Goal: Information Seeking & Learning: Learn about a topic

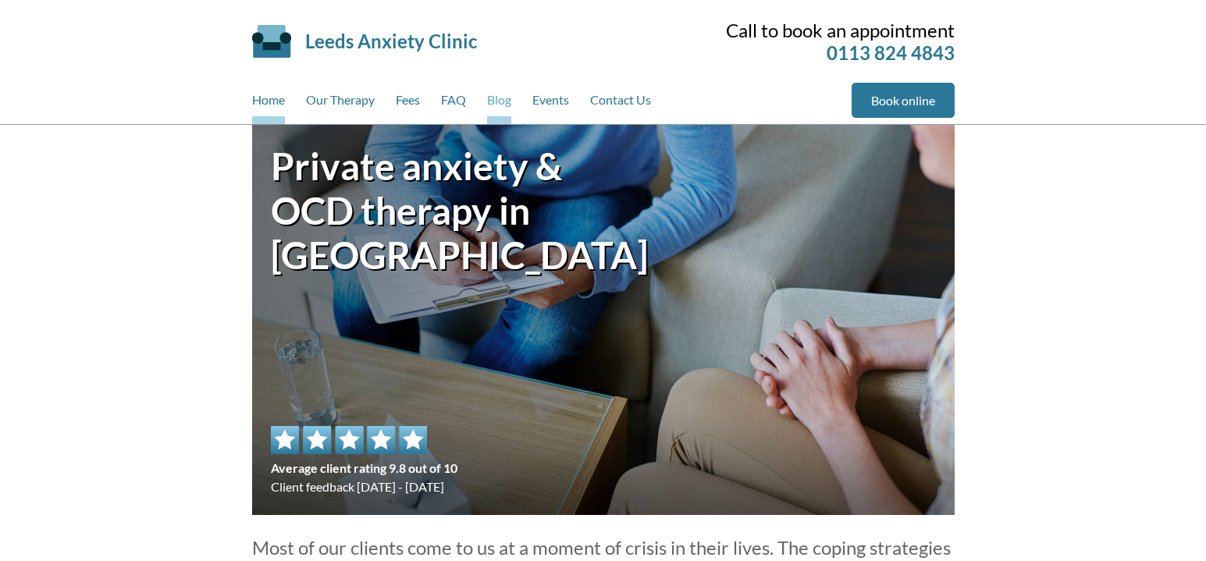
click at [494, 95] on link "Blog" at bounding box center [499, 103] width 24 height 41
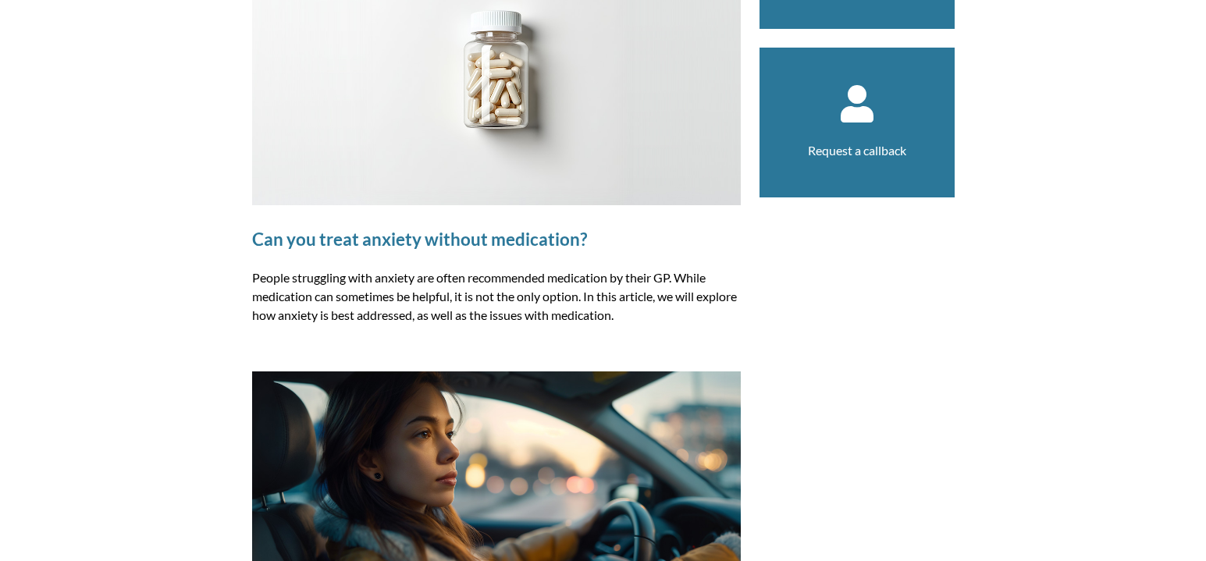
scroll to position [194, 0]
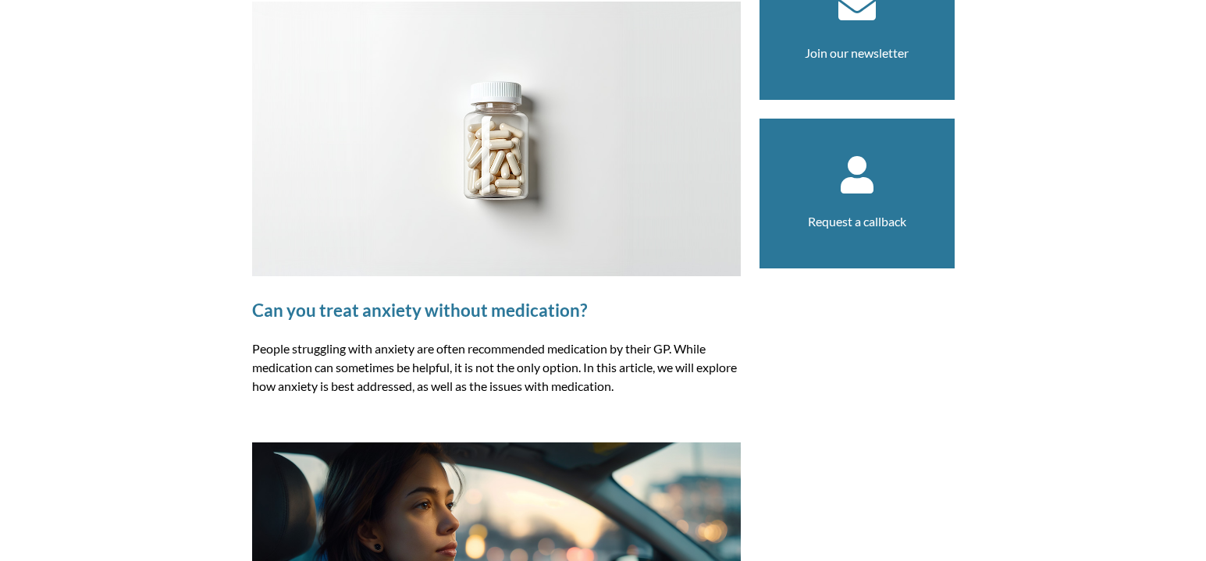
click at [643, 153] on img at bounding box center [496, 139] width 489 height 275
